Goal: Task Accomplishment & Management: Manage account settings

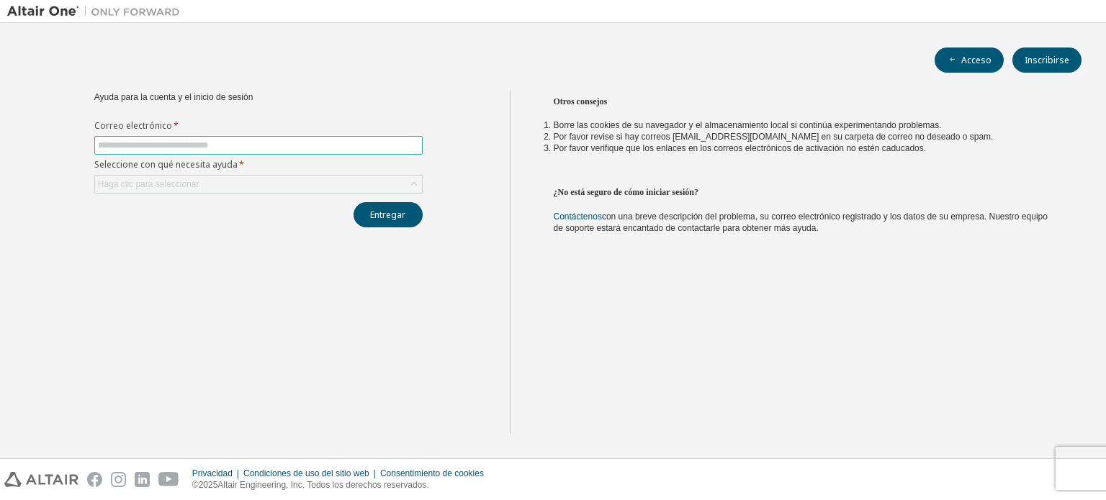
click at [364, 140] on input "text" at bounding box center [258, 146] width 321 height 12
type input "**********"
click at [377, 219] on font "Entregar" at bounding box center [387, 215] width 35 height 12
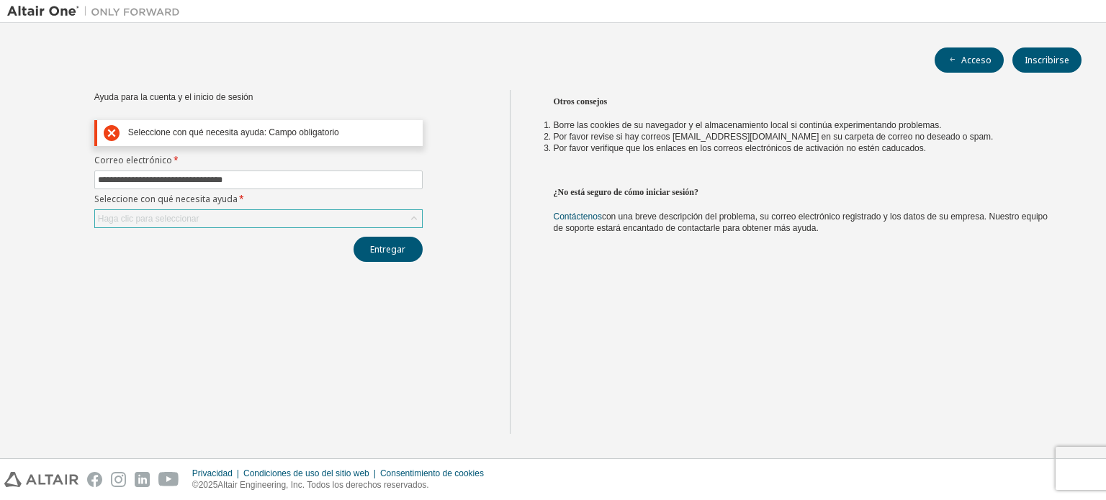
click at [417, 217] on icon at bounding box center [414, 219] width 14 height 14
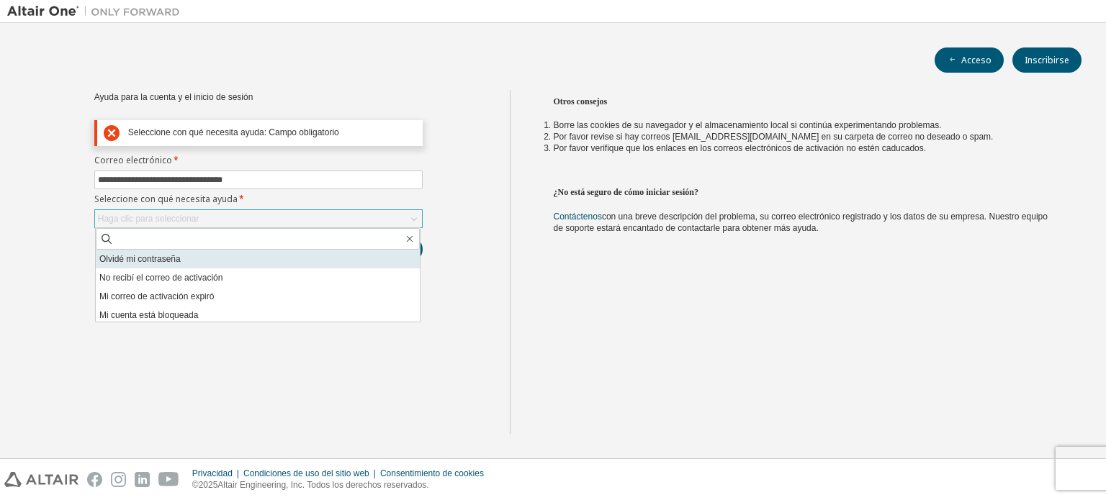
click at [179, 256] on font "Olvidé mi contraseña" at bounding box center [139, 259] width 81 height 10
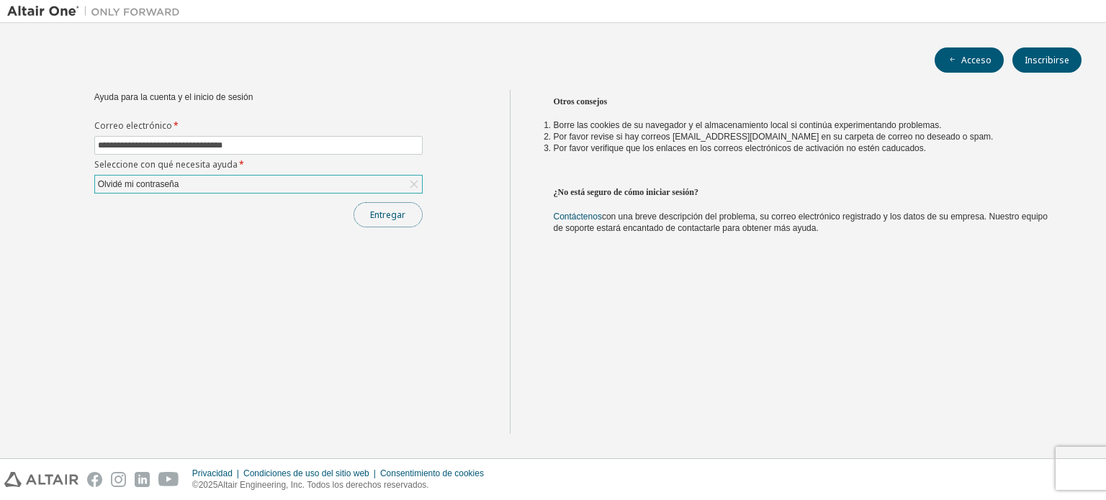
click at [404, 220] on font "Entregar" at bounding box center [387, 215] width 35 height 12
